Goal: Complete application form

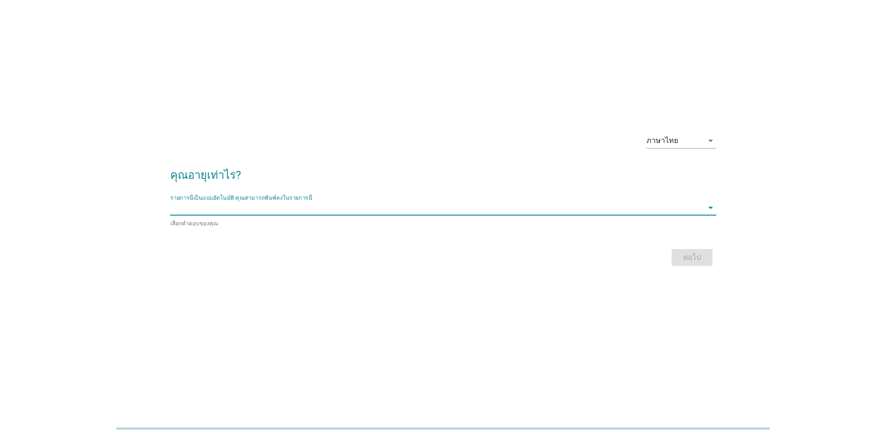
scroll to position [22, 0]
click at [268, 212] on input "รายการนี้เป็นแบบอัตโนมัติ คุณสามารถพิมพ์ลงในรายการนี้" at bounding box center [436, 208] width 533 height 15
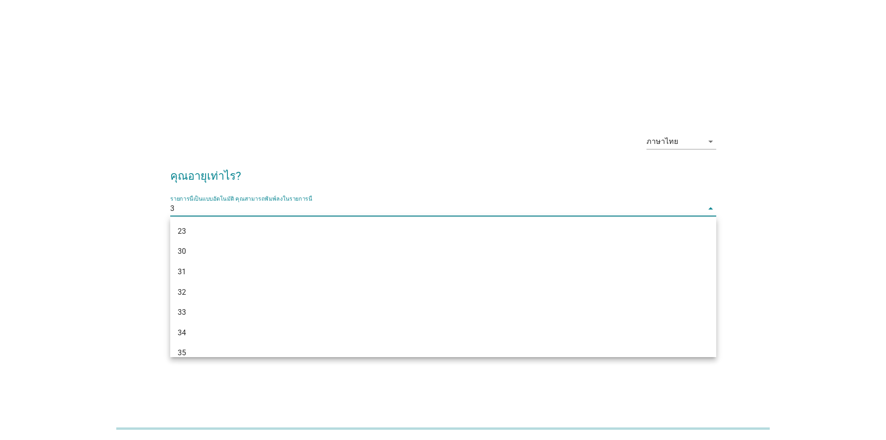
type input "30"
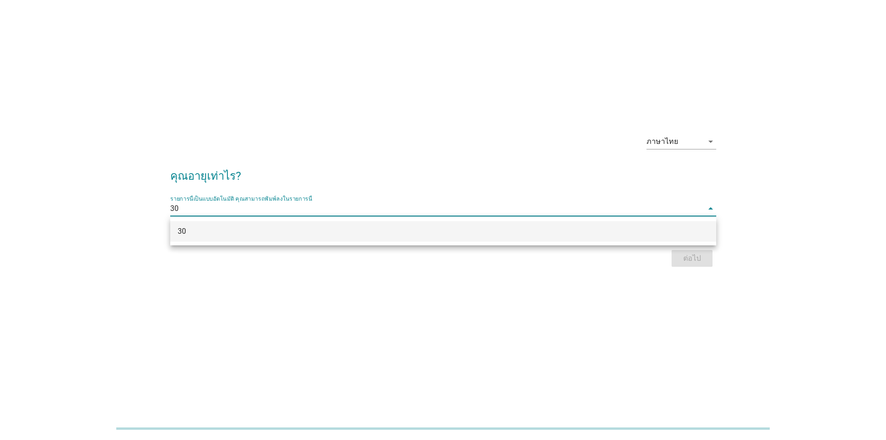
click at [427, 232] on div "30" at bounding box center [421, 231] width 487 height 11
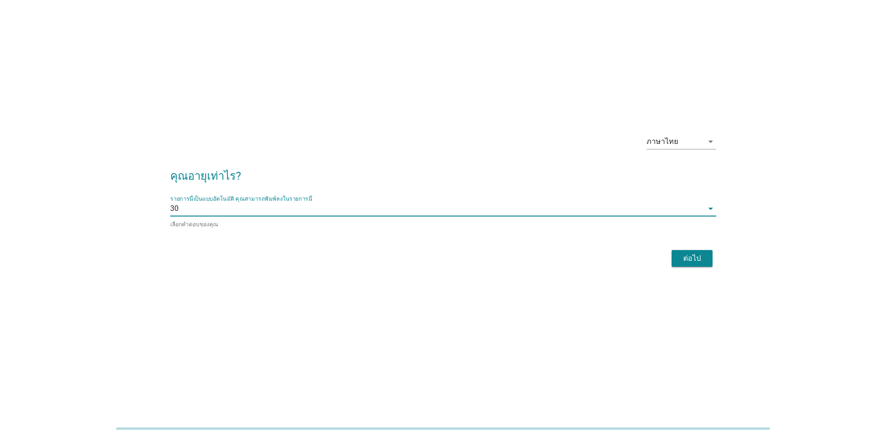
click at [691, 261] on div "ต่อไป" at bounding box center [692, 258] width 26 height 11
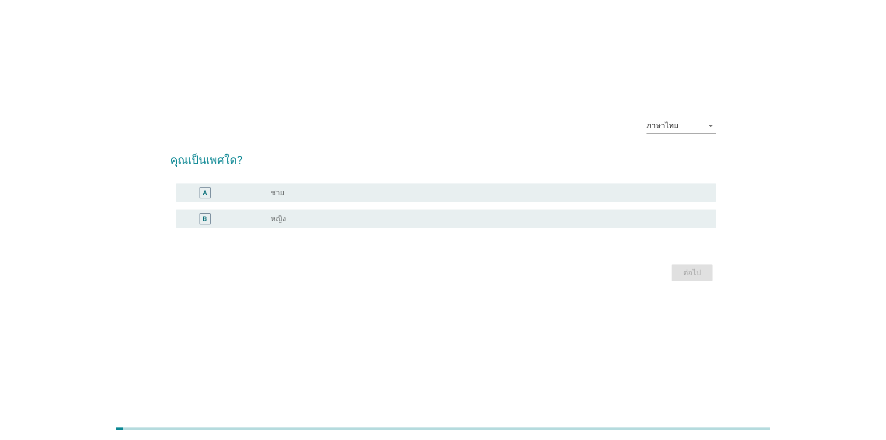
scroll to position [0, 0]
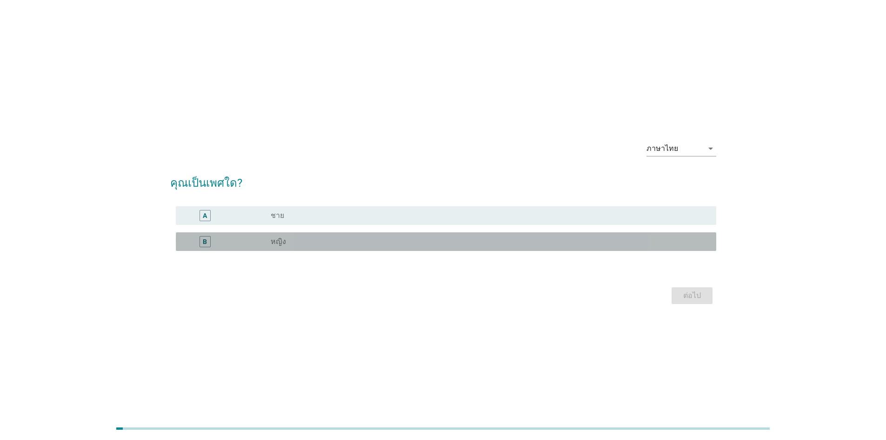
click at [286, 244] on div "radio_button_unchecked หญิง" at bounding box center [486, 241] width 431 height 9
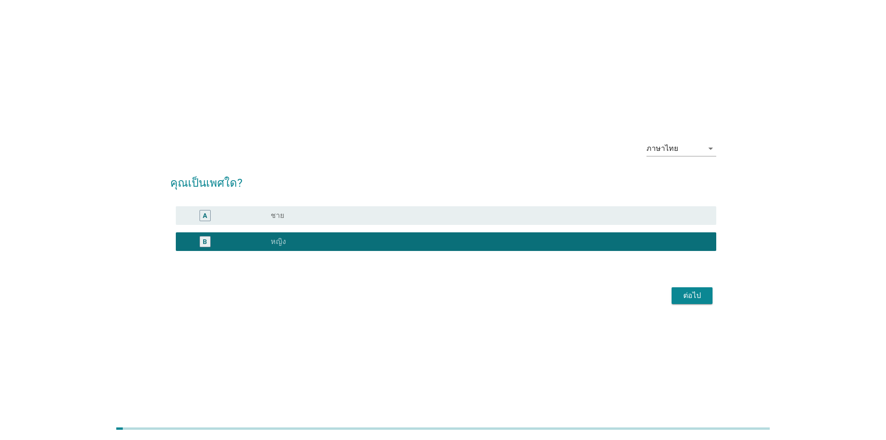
click at [699, 298] on div "ต่อไป" at bounding box center [692, 295] width 26 height 11
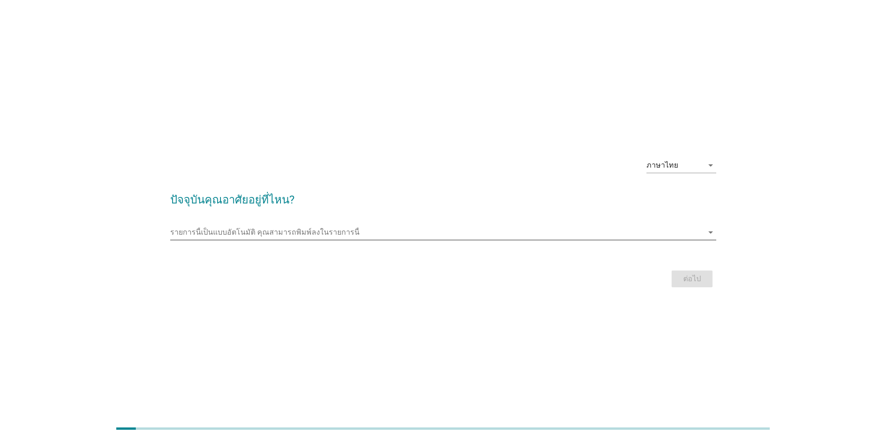
click at [226, 234] on input "รายการนี้เป็นแบบอัตโนมัติ คุณสามารถพิมพ์ลงในรายการนี้" at bounding box center [436, 232] width 533 height 15
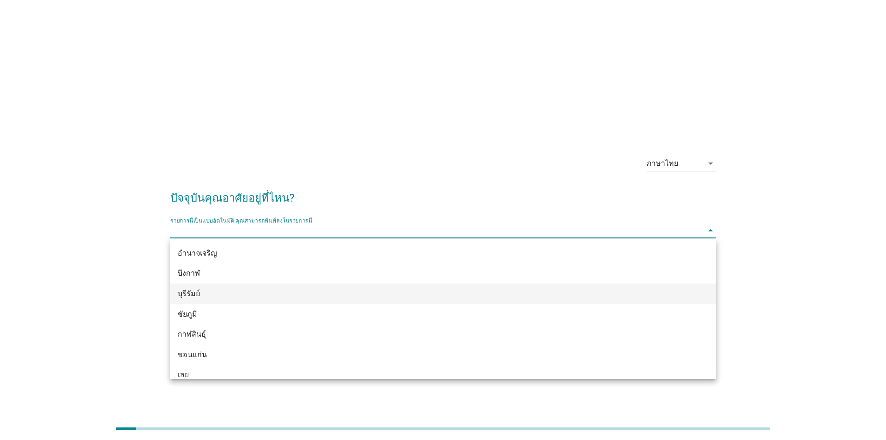
scroll to position [93, 0]
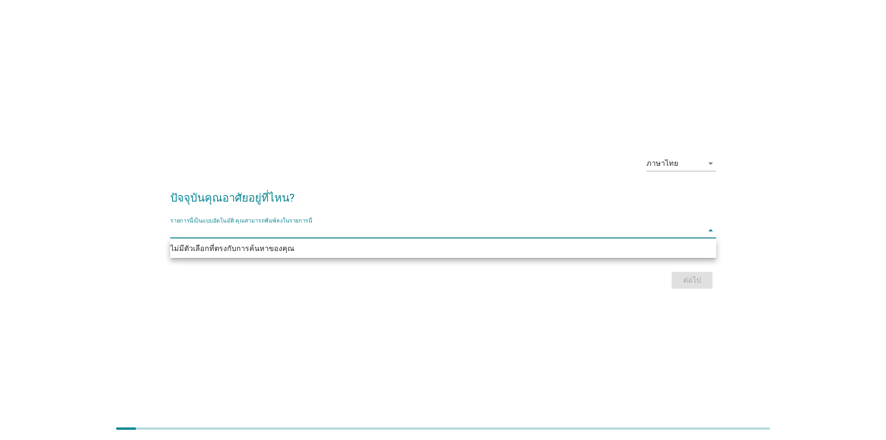
type input "d"
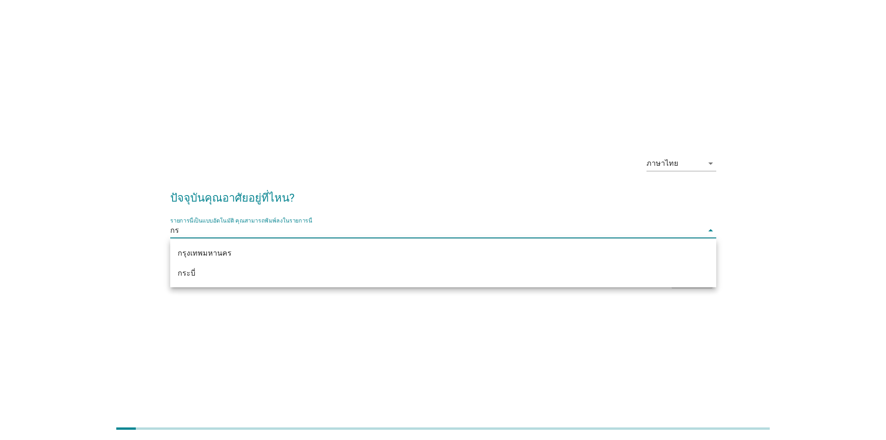
type input "กรุ"
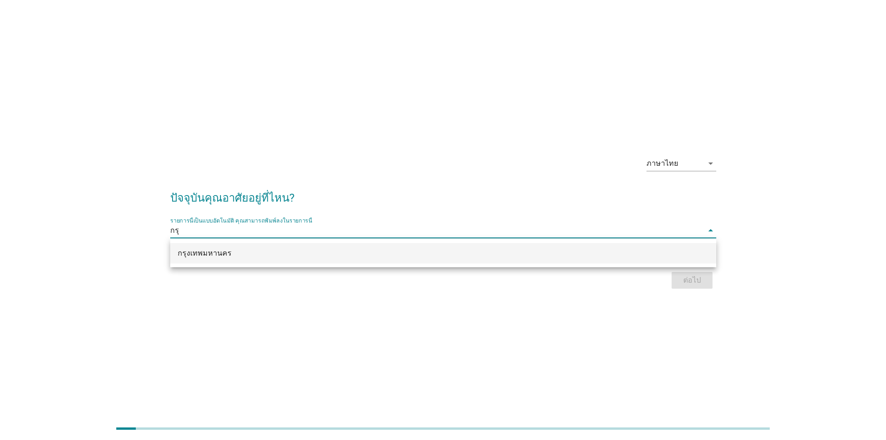
click at [212, 261] on div "กรุงเทพมหานคร" at bounding box center [443, 253] width 546 height 20
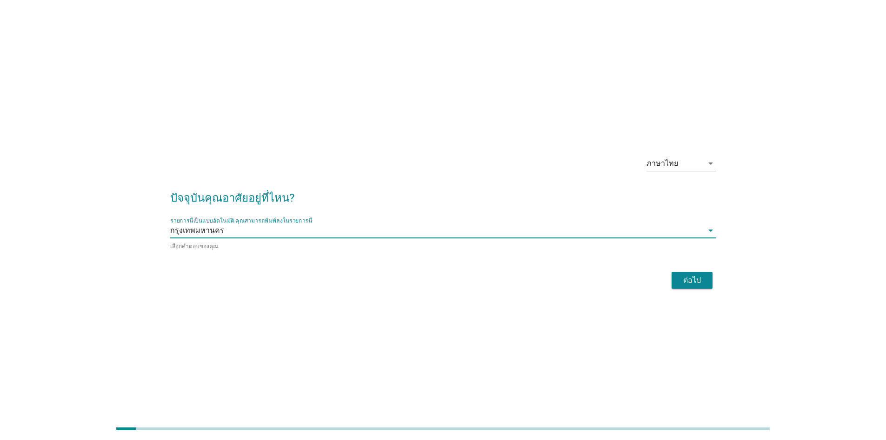
click at [685, 281] on div "ต่อไป" at bounding box center [692, 280] width 26 height 11
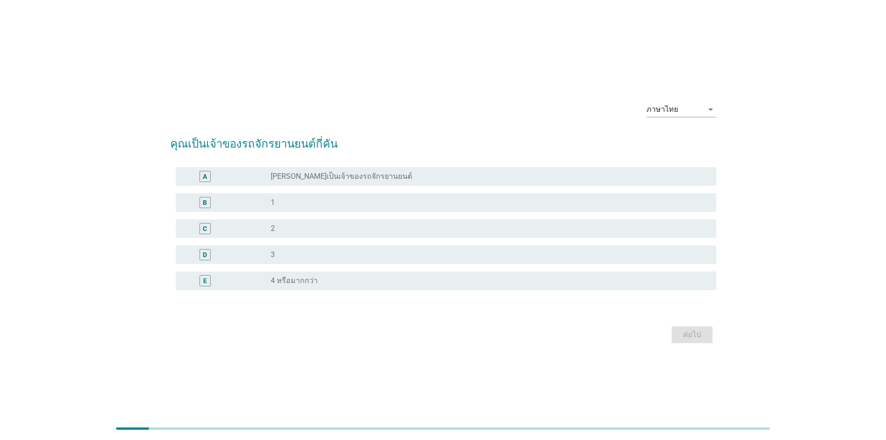
click at [348, 177] on label "[PERSON_NAME]เป็นเจ้าของรถจักรยานยนต์" at bounding box center [341, 176] width 141 height 9
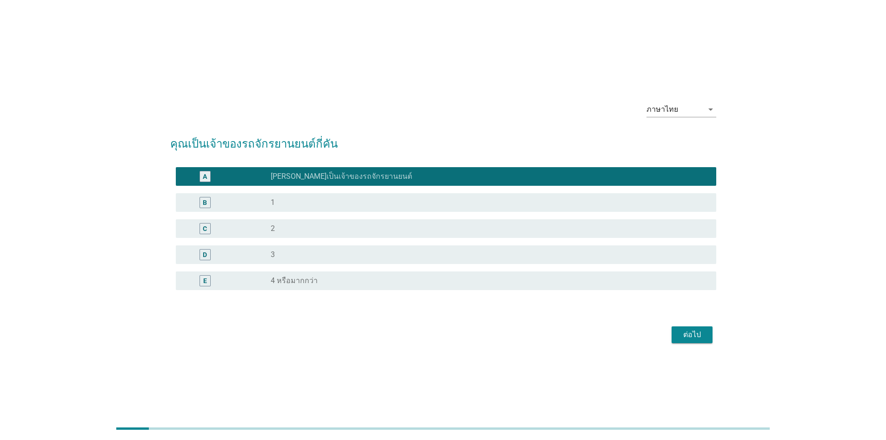
click at [692, 338] on div "ต่อไป" at bounding box center [692, 334] width 26 height 11
